Goal: Information Seeking & Learning: Learn about a topic

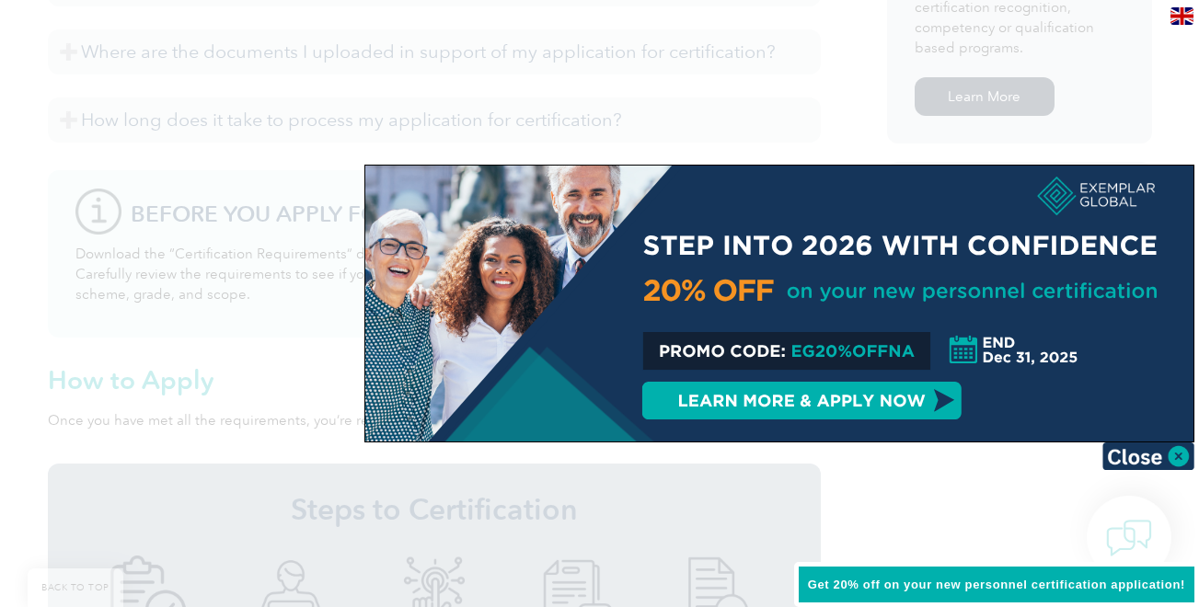
scroll to position [1288, 0]
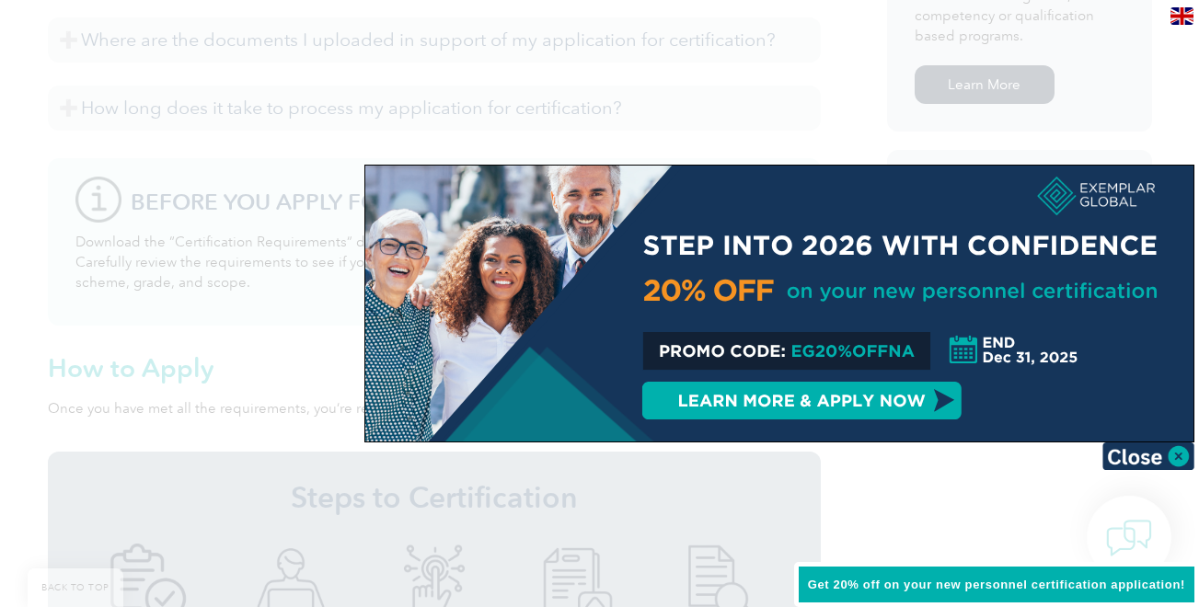
click at [1178, 454] on img at bounding box center [1149, 457] width 92 height 28
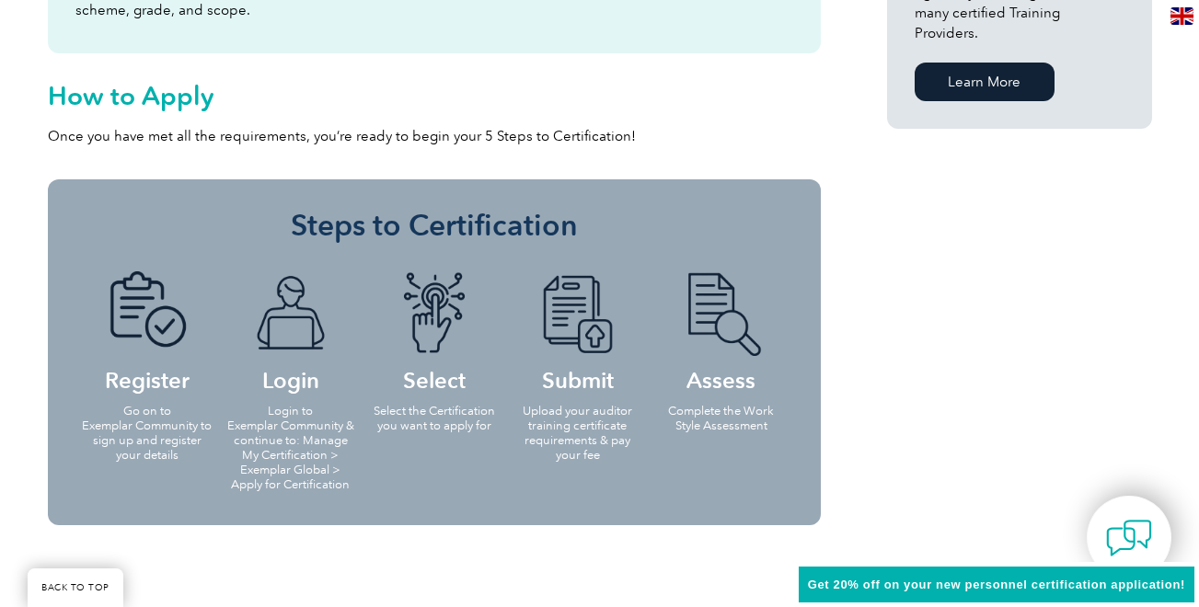
scroll to position [1565, 0]
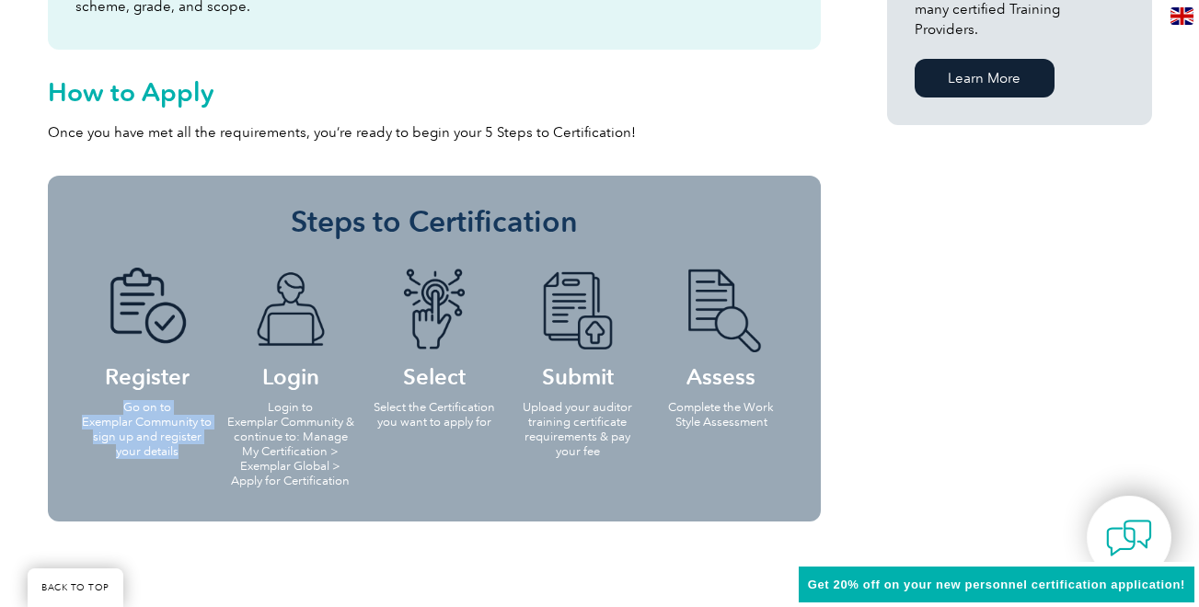
drag, startPoint x: 177, startPoint y: 433, endPoint x: 117, endPoint y: 377, distance: 81.4
click at [117, 377] on li "Register Go on to Exemplar Community to sign up and register your details" at bounding box center [147, 361] width 144 height 225
copy p "Go on to Exemplar Community to sign up and register your details"
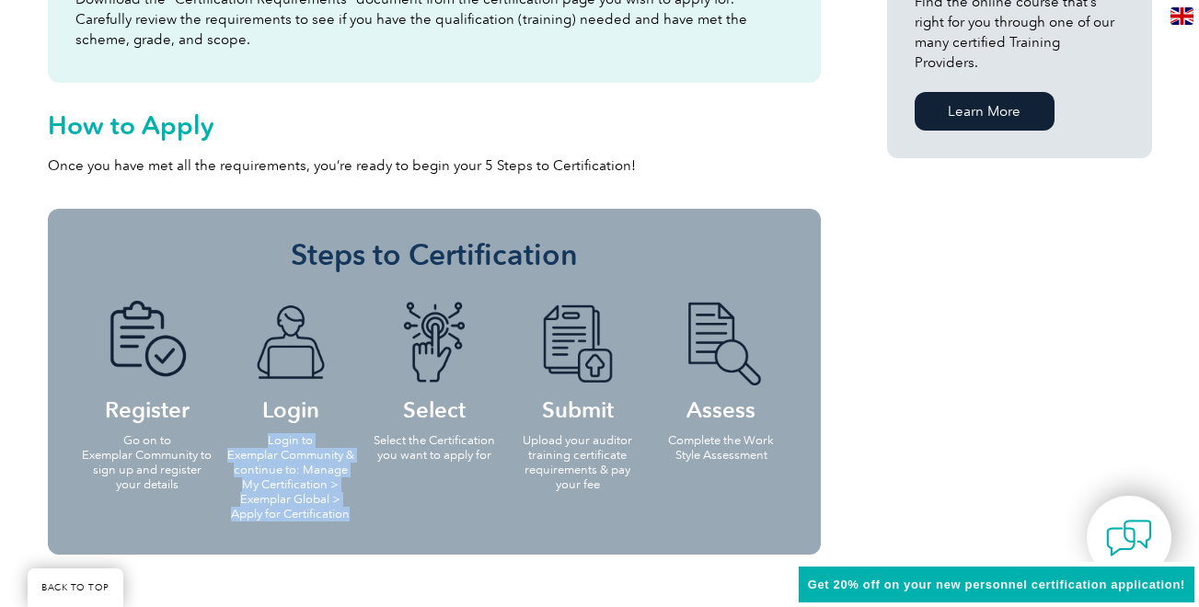
scroll to position [1473, 0]
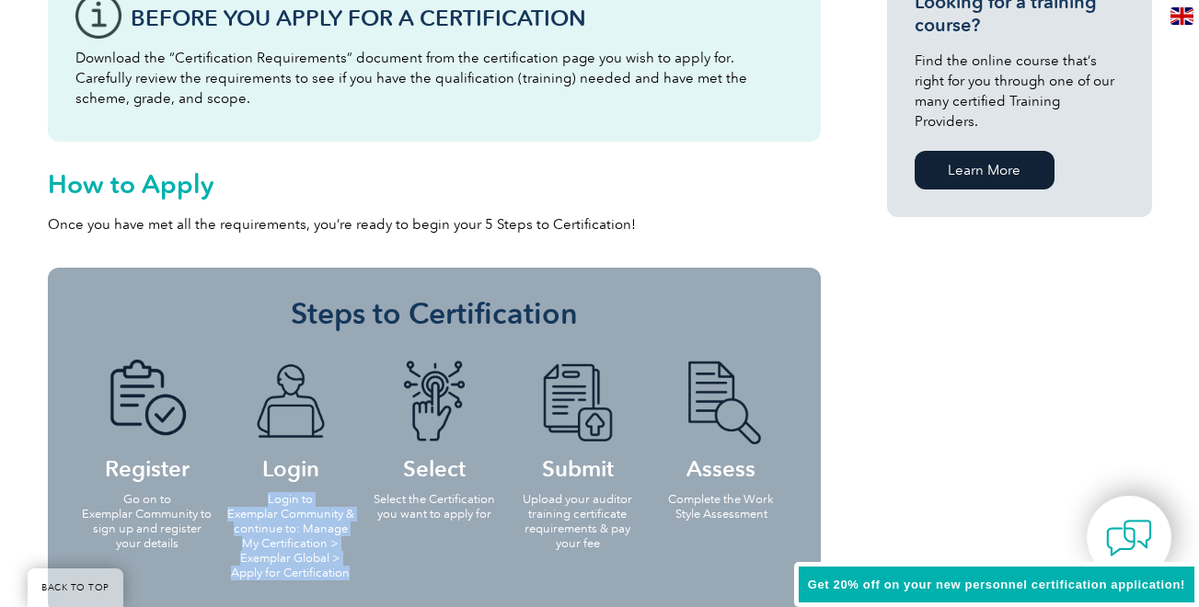
drag, startPoint x: 350, startPoint y: 462, endPoint x: 262, endPoint y: 481, distance: 89.5
click at [262, 492] on p "Login to Exemplar Community & continue to: Manage My Certification > Exemplar G…" at bounding box center [291, 536] width 133 height 88
copy p "Login to Exemplar Community & continue to: Manage My Certification > Exemplar G…"
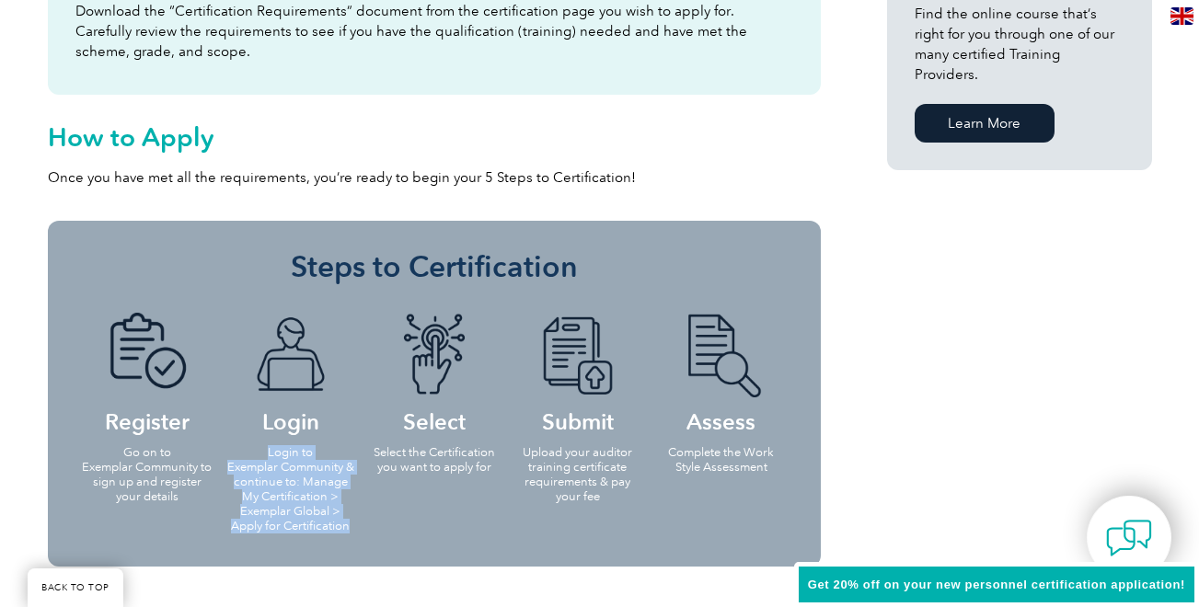
scroll to position [1565, 0]
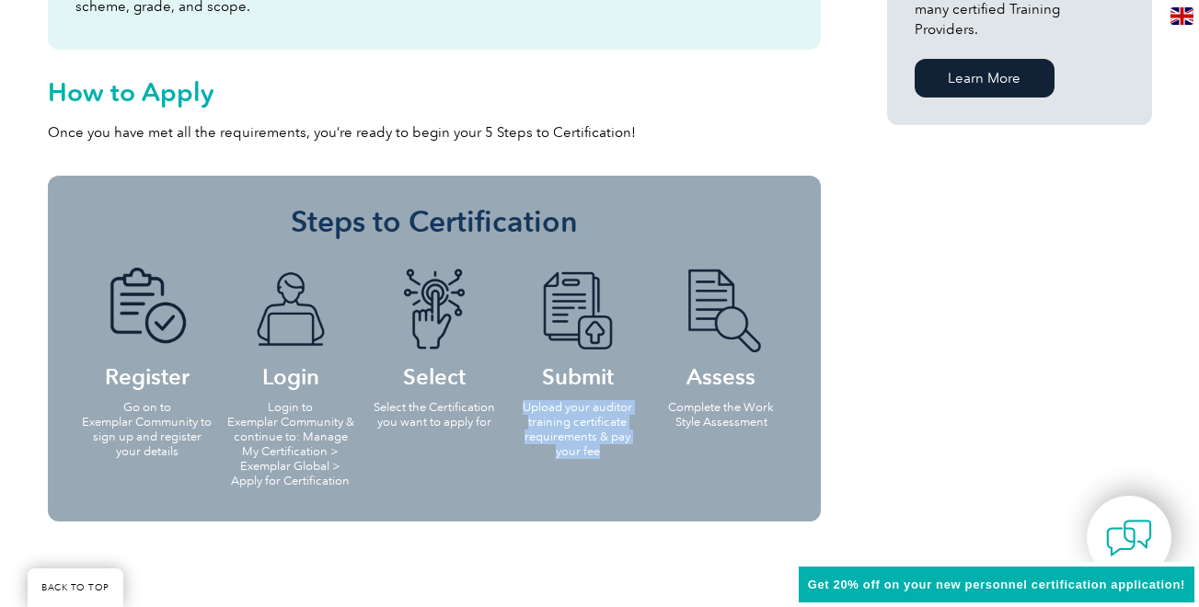
drag, startPoint x: 601, startPoint y: 431, endPoint x: 519, endPoint y: 387, distance: 93.1
click at [519, 400] on p "Upload your auditor training certificate requirements & pay your fee" at bounding box center [578, 429] width 133 height 59
copy p "Upload your auditor training certificate requirements & pay your fee"
drag, startPoint x: 768, startPoint y: 403, endPoint x: 665, endPoint y: 386, distance: 104.5
click at [665, 400] on p "Complete the Work Style Assessment" at bounding box center [721, 414] width 133 height 29
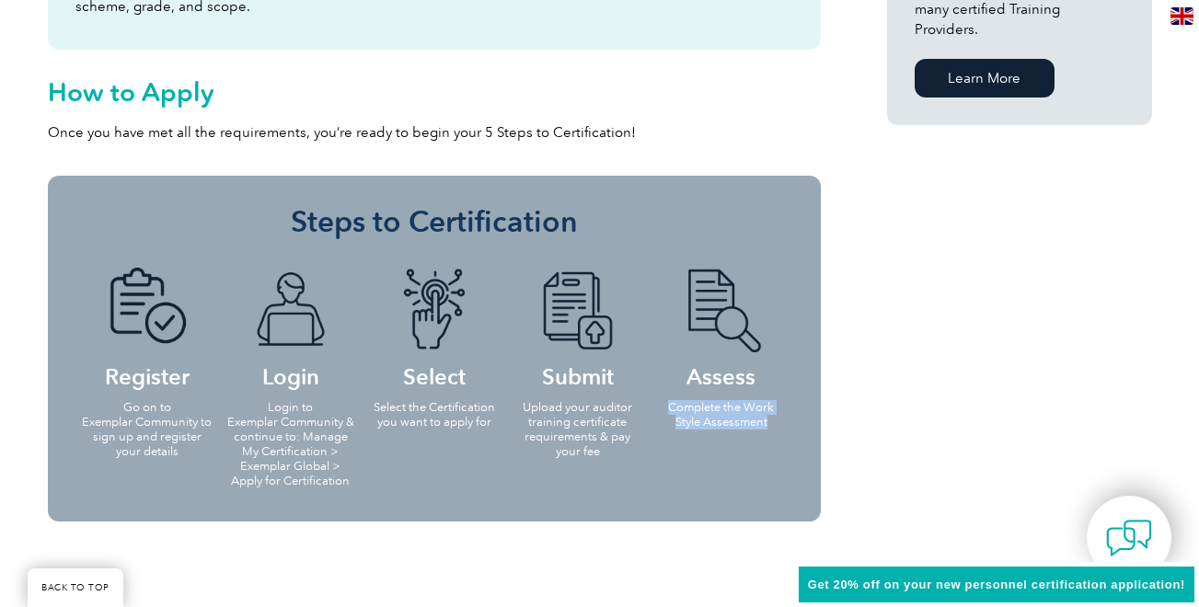
copy p "Complete the Work Style Assessment"
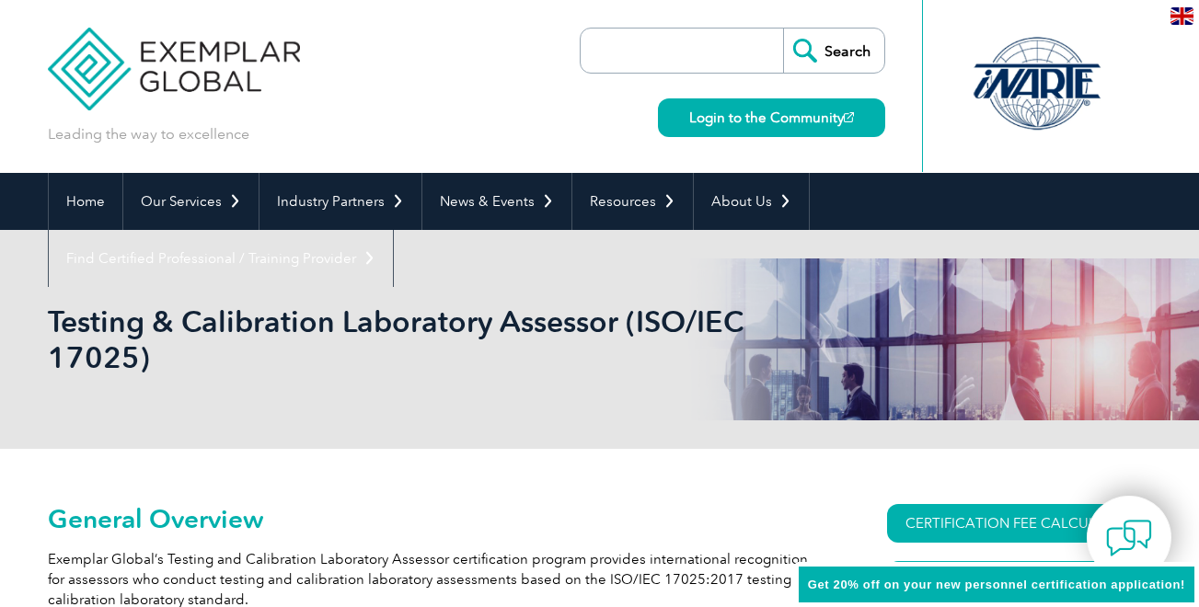
scroll to position [184, 0]
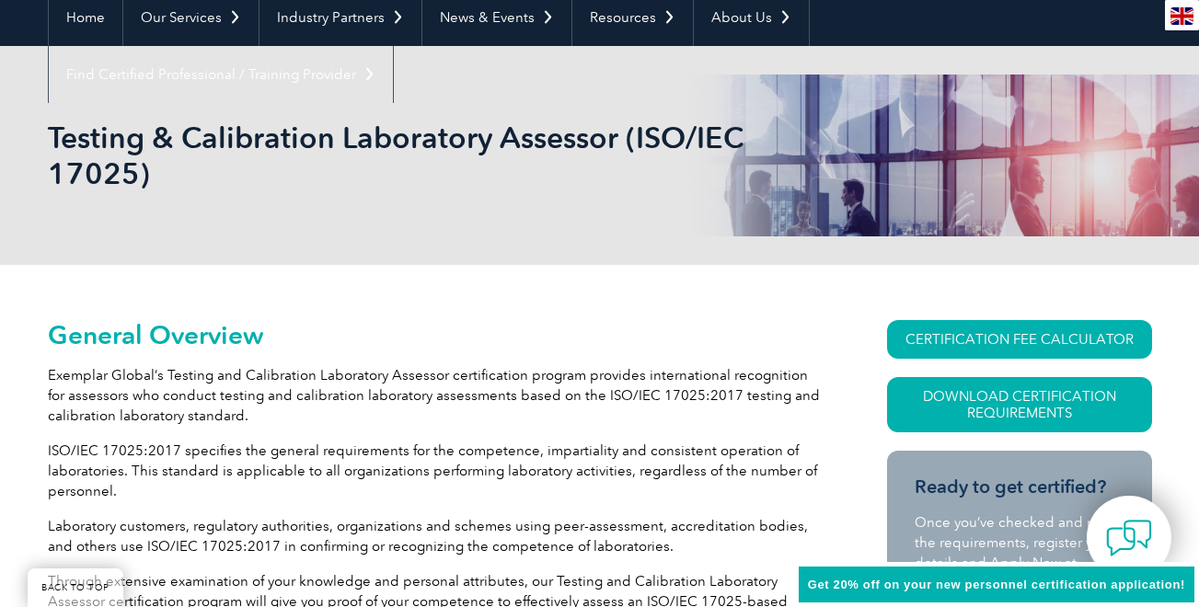
drag, startPoint x: 149, startPoint y: 174, endPoint x: 41, endPoint y: 130, distance: 116.4
click at [41, 130] on div "Testing & Calibration Laboratory Assessor (ISO/IEC 17025)" at bounding box center [599, 155] width 1199 height 219
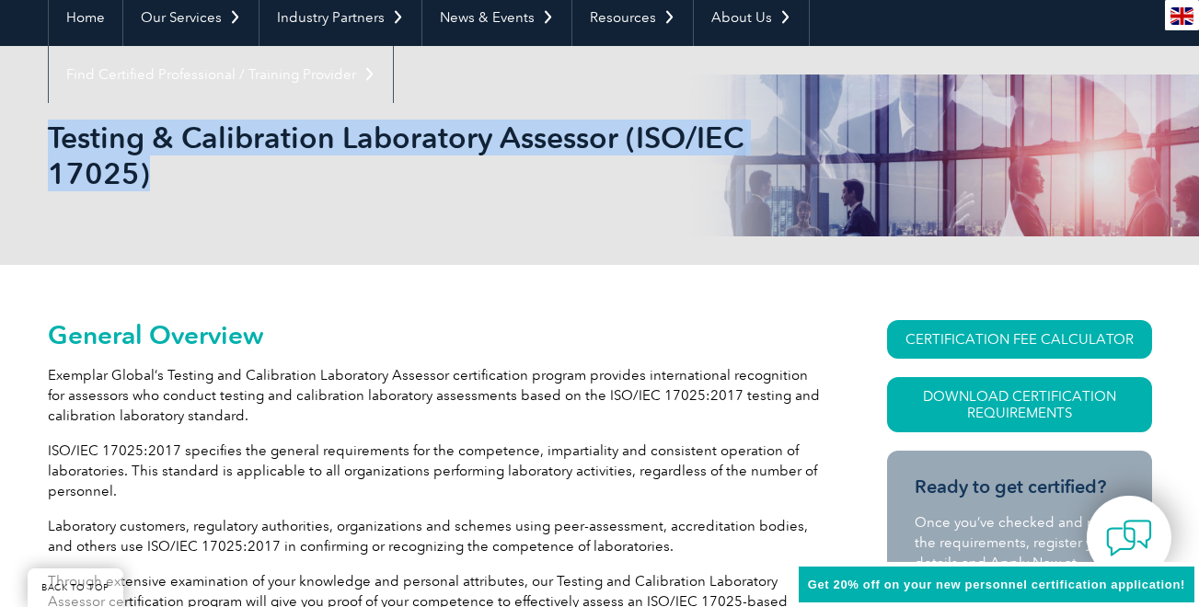
drag, startPoint x: 50, startPoint y: 125, endPoint x: 153, endPoint y: 171, distance: 112.9
click at [153, 171] on h1 "Testing & Calibration Laboratory Assessor (ISO/IEC 17025)" at bounding box center [401, 156] width 707 height 72
copy h1 "Testing & Calibration Laboratory Assessor (ISO/IEC 17025)"
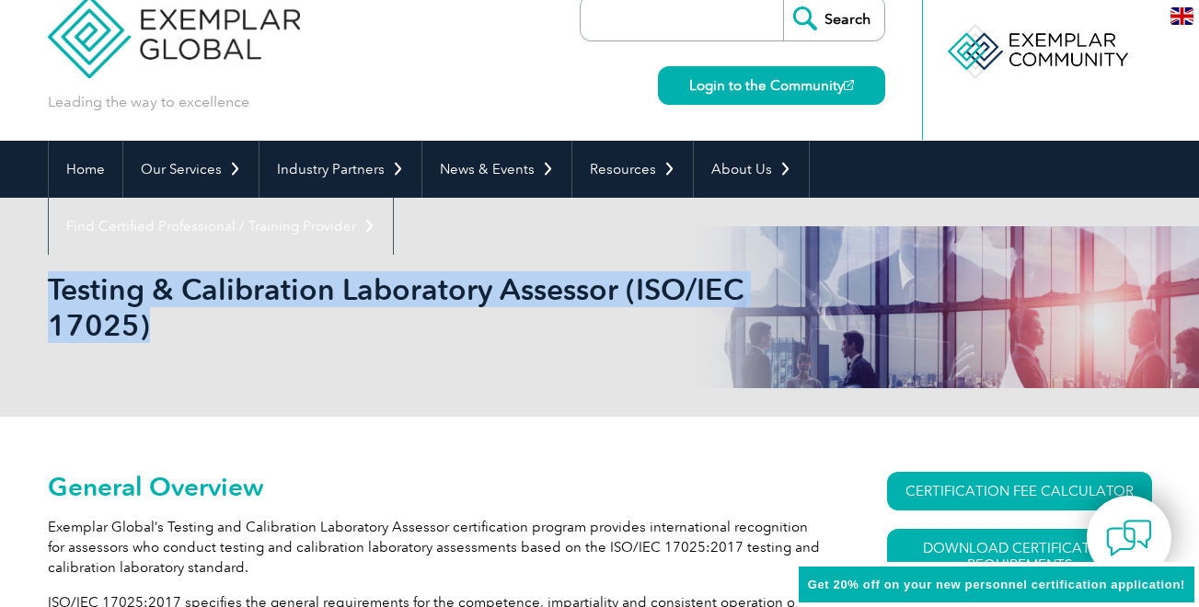
scroll to position [0, 0]
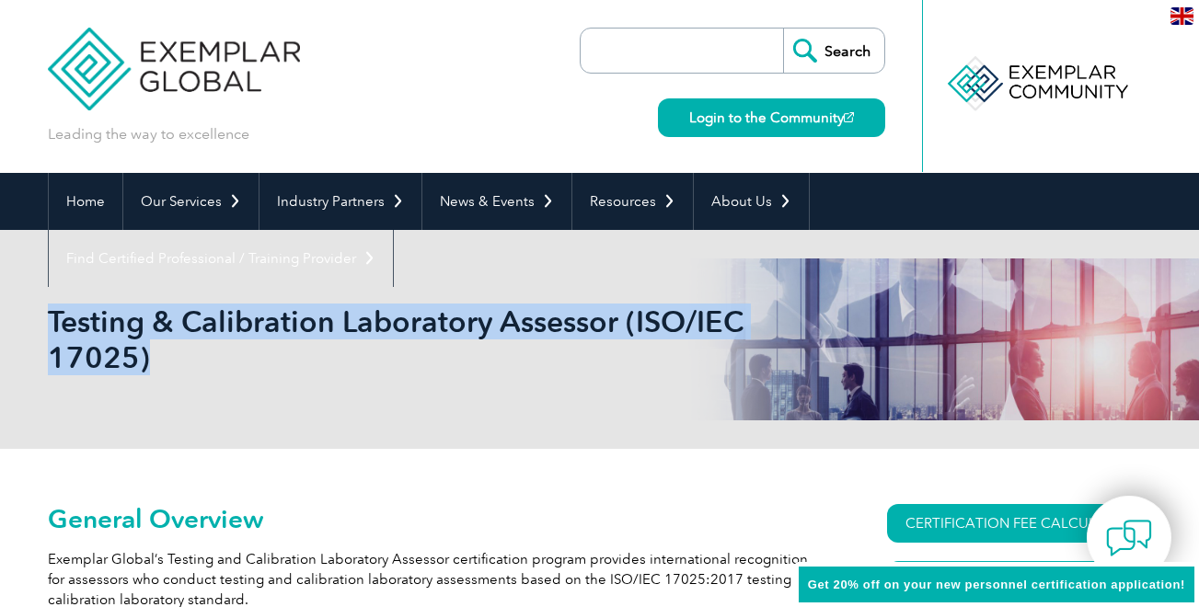
click at [336, 399] on div "Testing & Calibration Laboratory Assessor (ISO/IEC 17025)" at bounding box center [600, 339] width 1104 height 219
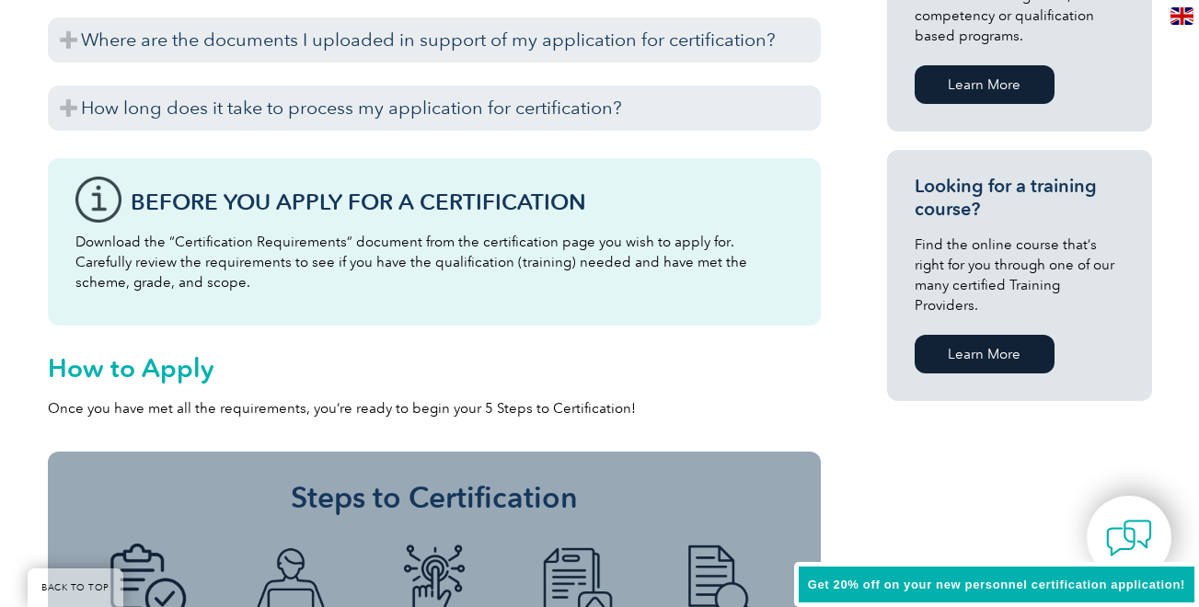
scroll to position [1196, 0]
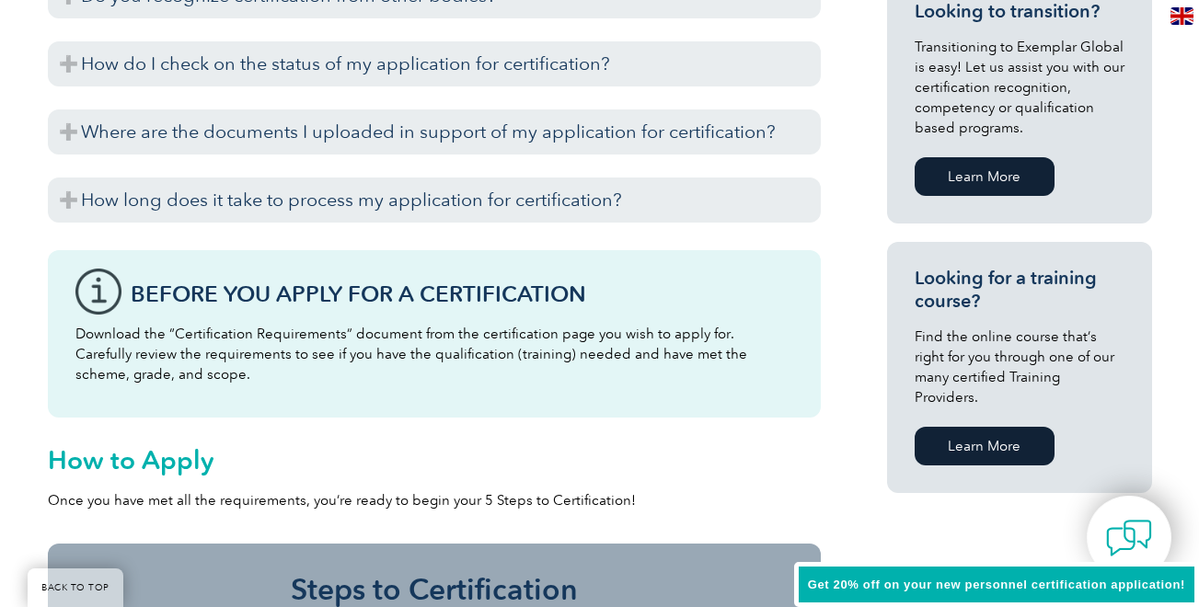
drag, startPoint x: 200, startPoint y: 357, endPoint x: 61, endPoint y: 319, distance: 144.0
click at [61, 319] on div "Before You Apply For a Certification Download the “Certification Requirements” …" at bounding box center [434, 333] width 773 height 167
copy p "Download the “Certification Requirements” document from the certification page …"
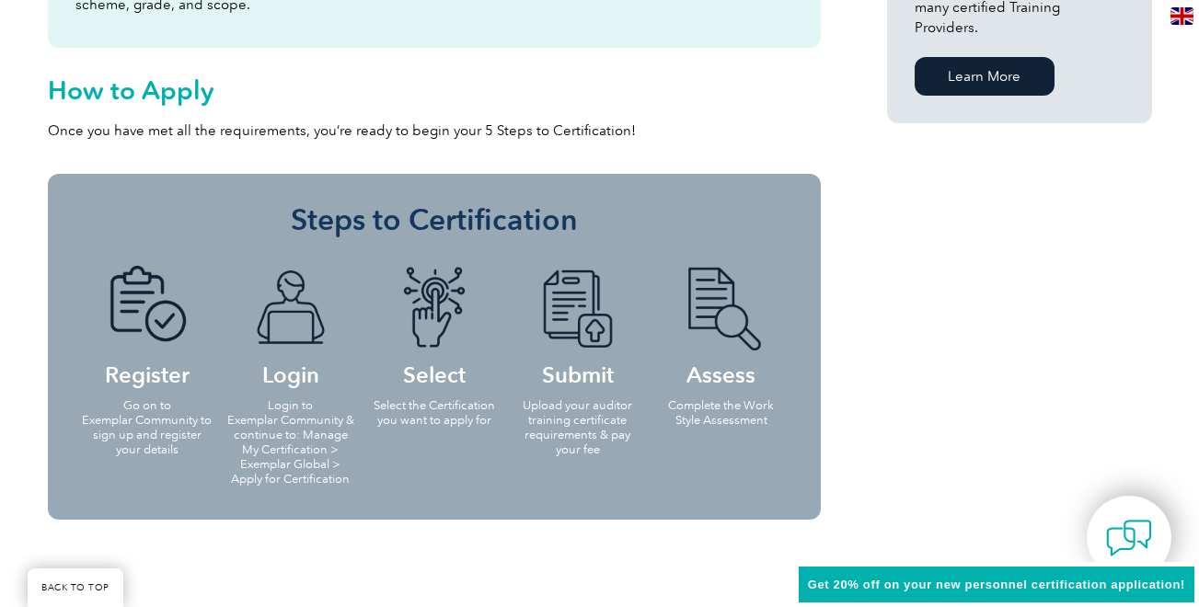
scroll to position [1565, 0]
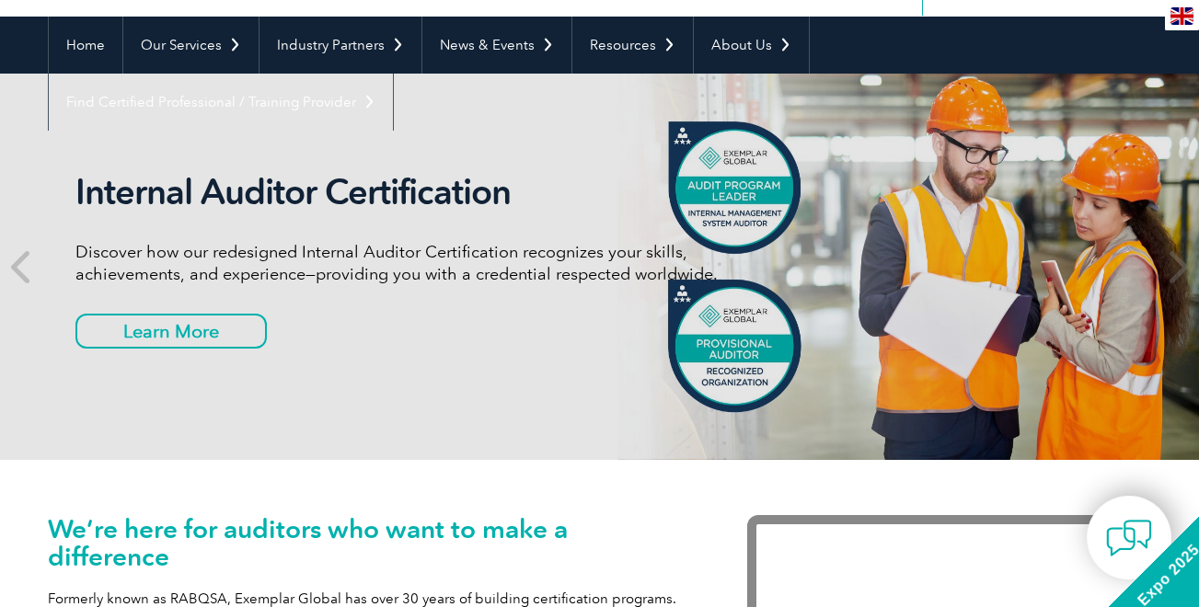
scroll to position [276, 0]
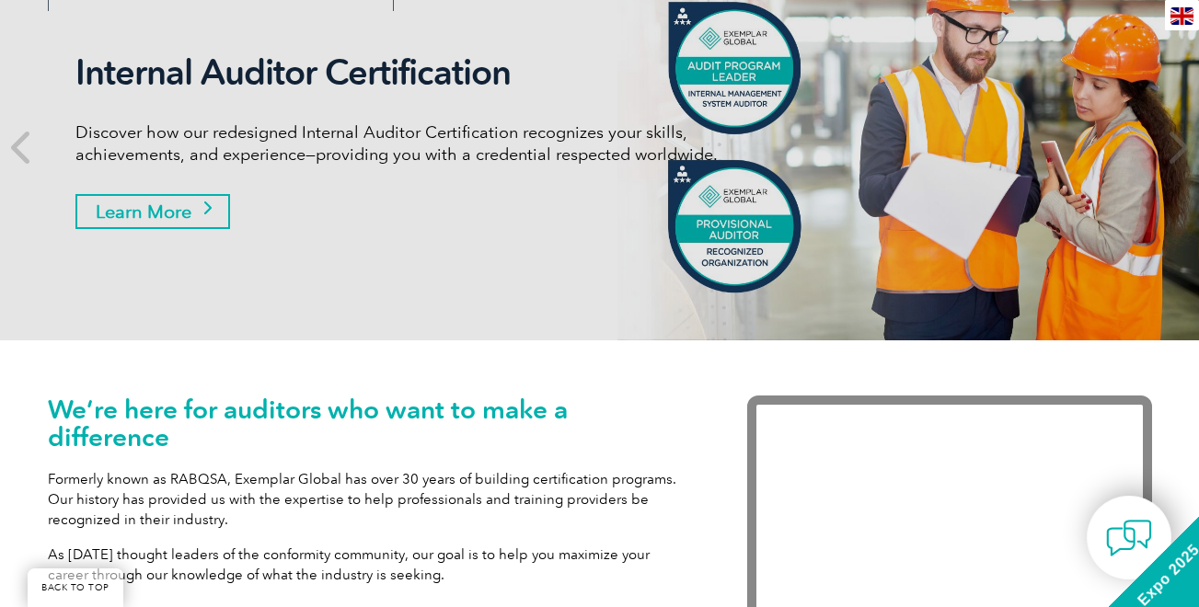
click at [199, 209] on link "Learn More" at bounding box center [152, 211] width 155 height 35
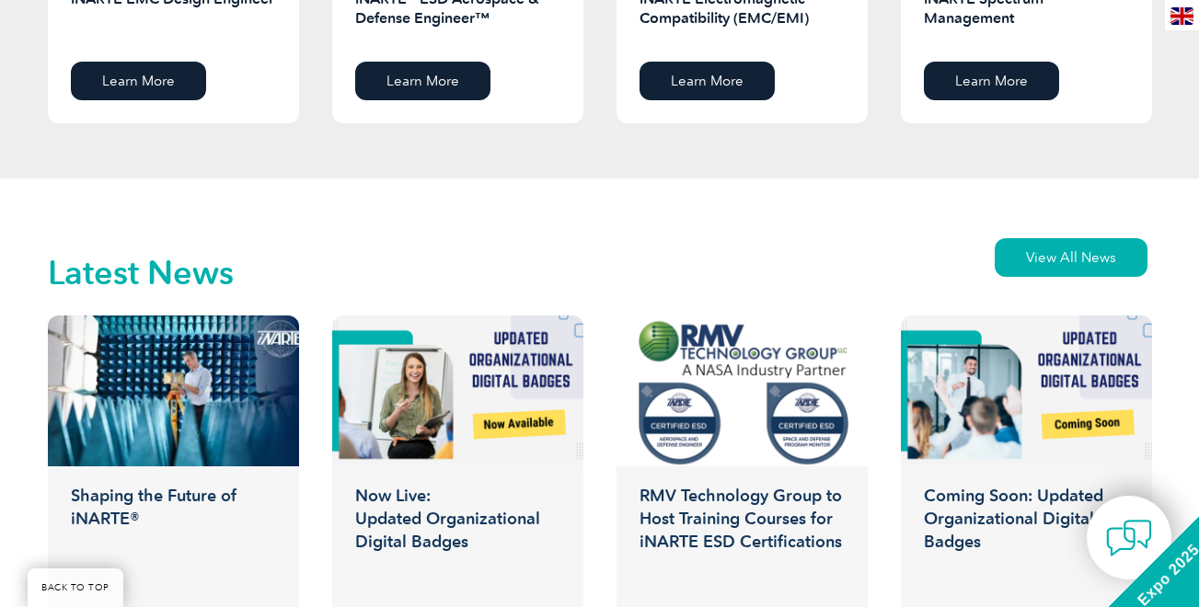
scroll to position [3405, 0]
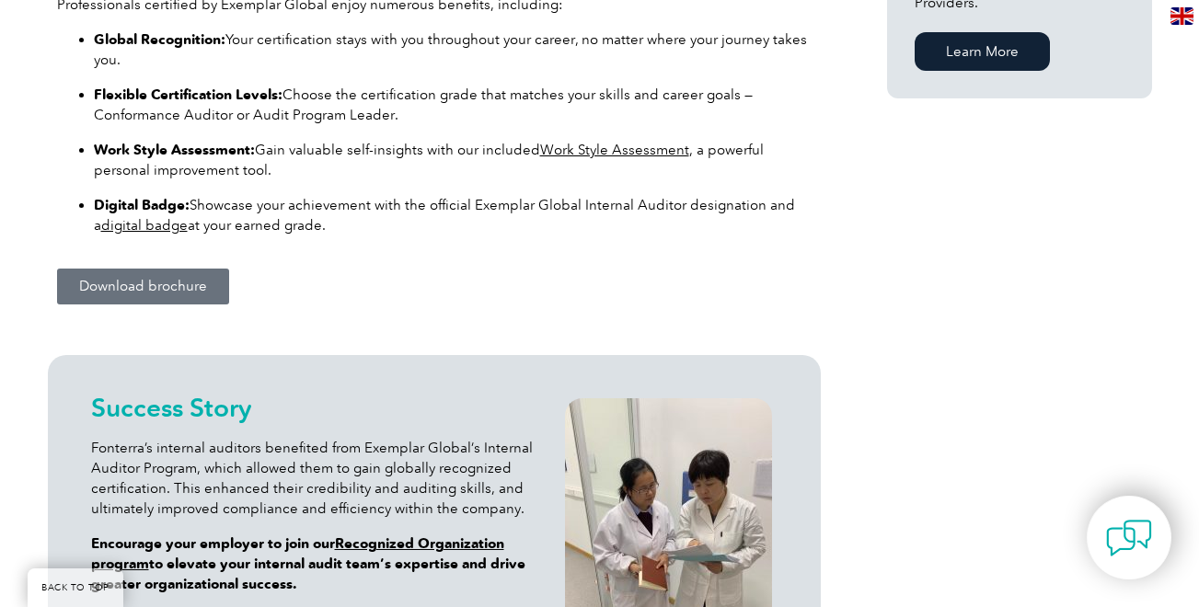
scroll to position [1382, 0]
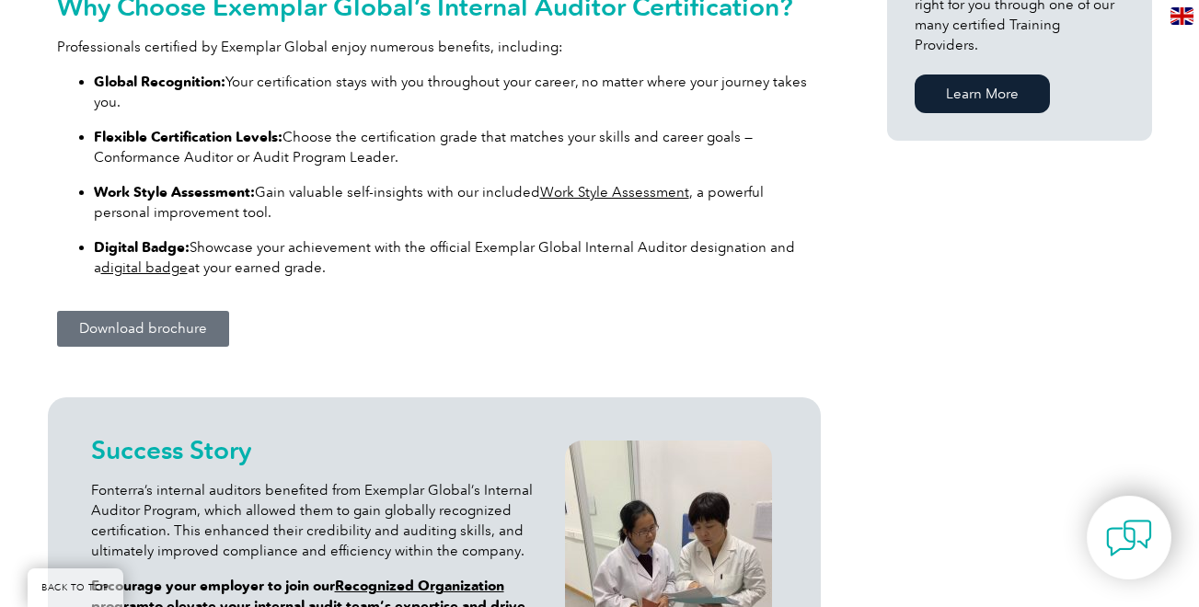
click at [158, 327] on span "Download brochure" at bounding box center [143, 329] width 128 height 14
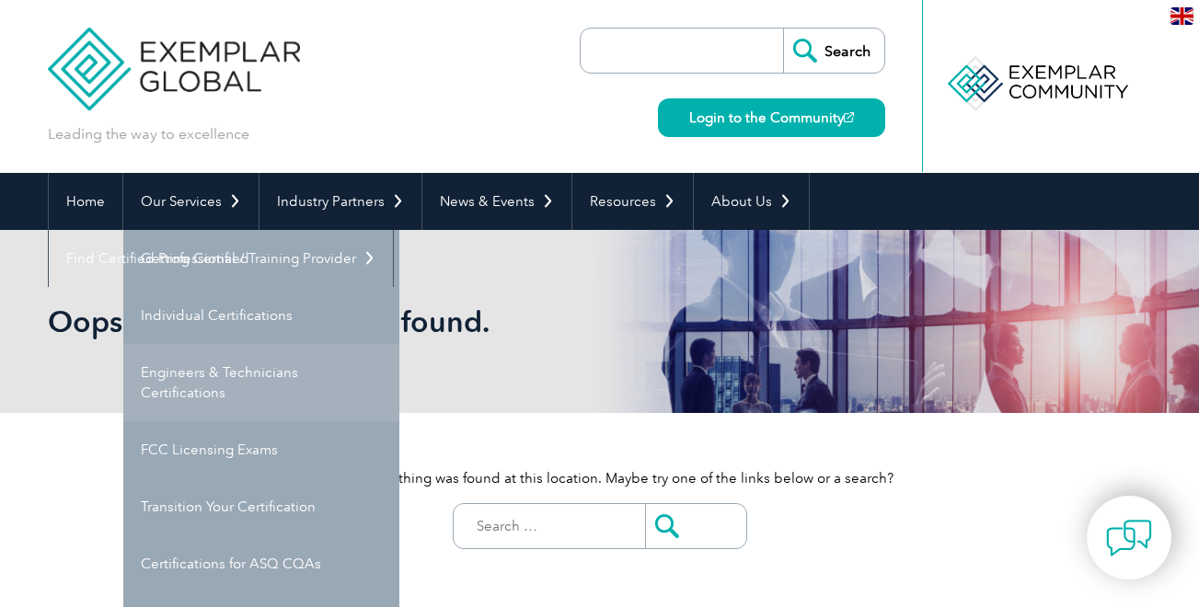
scroll to position [92, 0]
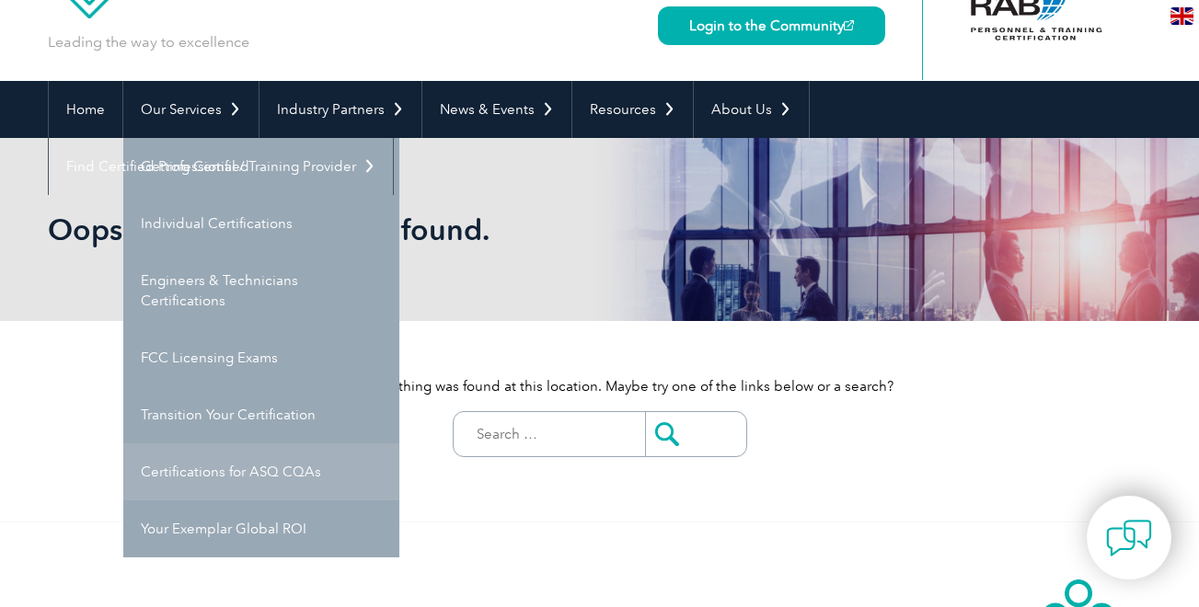
click at [191, 466] on link "Certifications for ASQ CQAs" at bounding box center [261, 472] width 276 height 57
